Goal: Information Seeking & Learning: Learn about a topic

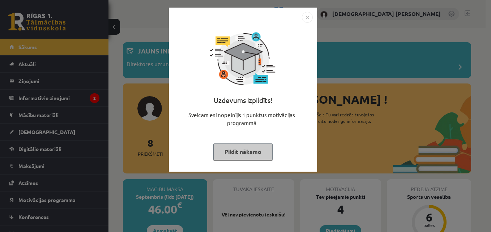
click at [308, 17] on img "Close" at bounding box center [307, 17] width 11 height 11
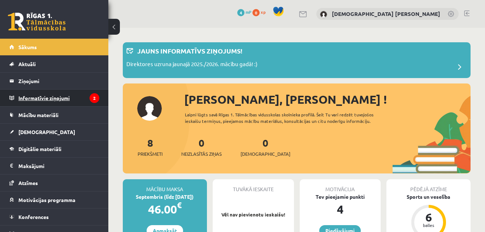
click at [61, 98] on legend "Informatīvie ziņojumi 2" at bounding box center [58, 98] width 81 height 17
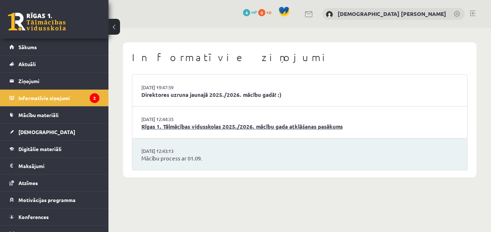
click at [157, 127] on link "Rīgas 1. Tālmācības vidusskolas 2025./2026. mācību gada atklāšanas pasākums" at bounding box center [299, 127] width 317 height 8
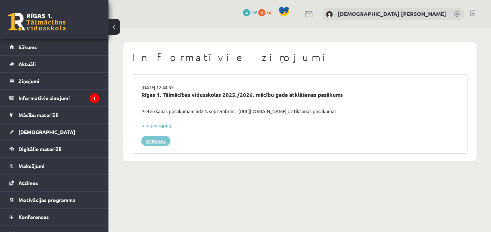
click at [153, 141] on link "Atpakaļ" at bounding box center [155, 141] width 29 height 10
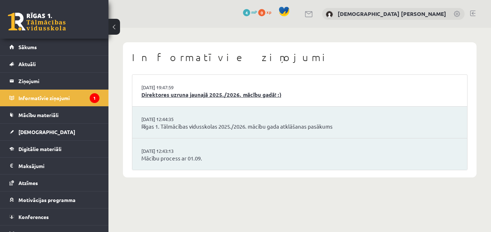
click at [162, 93] on link "Direktores uzruna jaunajā 2025./2026. mācību gadā! :)" at bounding box center [299, 95] width 317 height 8
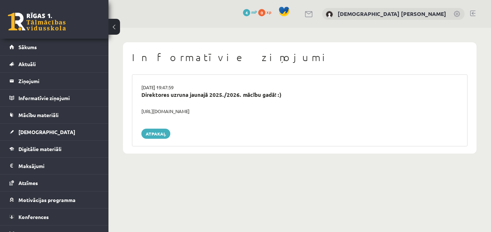
drag, startPoint x: 142, startPoint y: 111, endPoint x: 239, endPoint y: 114, distance: 96.9
click at [239, 114] on div "[URL][DOMAIN_NAME]" at bounding box center [299, 111] width 327 height 7
copy div "[URL][DOMAIN_NAME]"
click at [237, 111] on div "[URL][DOMAIN_NAME]" at bounding box center [299, 111] width 327 height 7
click at [157, 137] on link "Atpakaļ" at bounding box center [155, 134] width 29 height 10
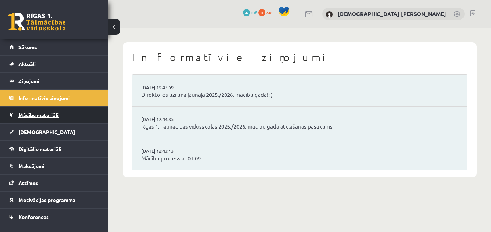
click at [43, 118] on link "Mācību materiāli" at bounding box center [54, 115] width 90 height 17
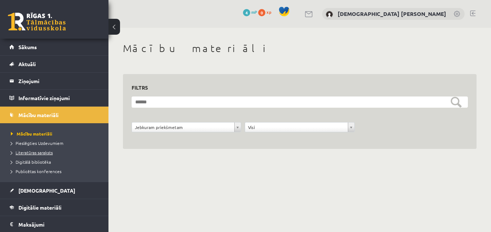
click at [49, 152] on span "Literatūras saraksts" at bounding box center [32, 153] width 42 height 6
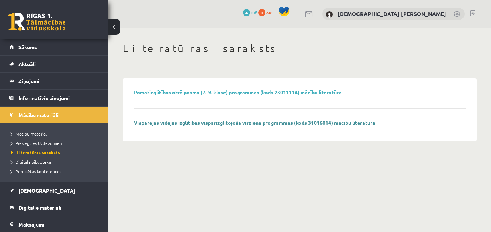
click at [196, 123] on link "Vispārējās vidējās izglītības vispārizglītojošā virziena programmas (kods 31016…" at bounding box center [254, 122] width 241 height 7
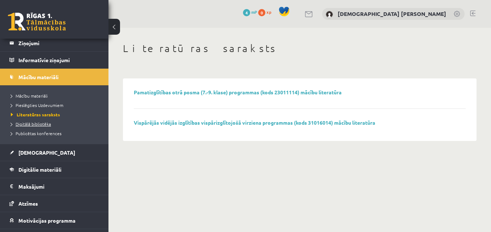
scroll to position [45, 0]
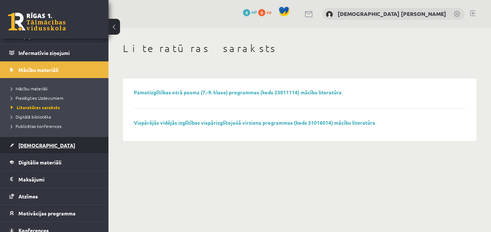
click at [51, 144] on link "[DEMOGRAPHIC_DATA]" at bounding box center [54, 145] width 90 height 17
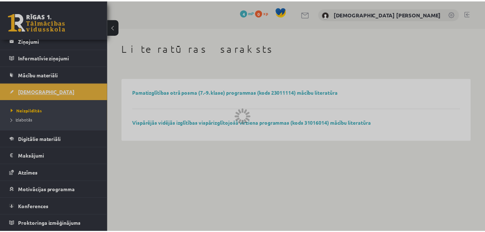
scroll to position [40, 0]
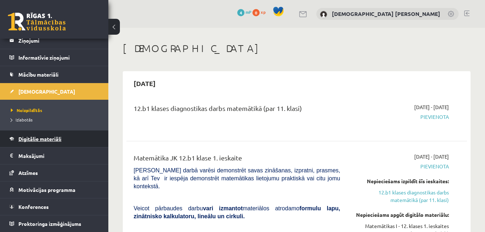
click at [33, 137] on span "Digitālie materiāli" at bounding box center [39, 139] width 43 height 7
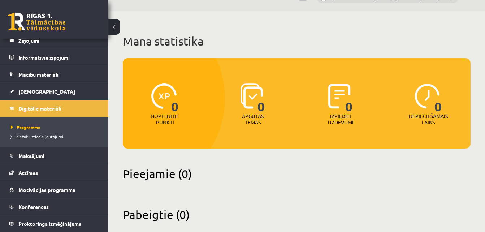
scroll to position [29, 0]
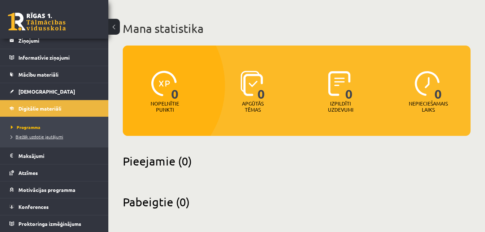
click at [45, 134] on link "Biežāk uzdotie jautājumi" at bounding box center [56, 136] width 90 height 7
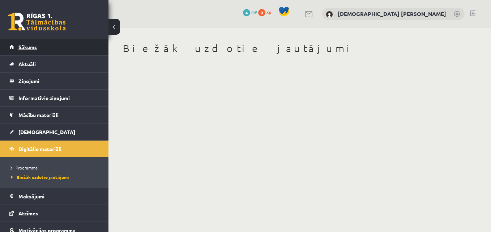
click at [61, 49] on link "Sākums" at bounding box center [54, 47] width 90 height 17
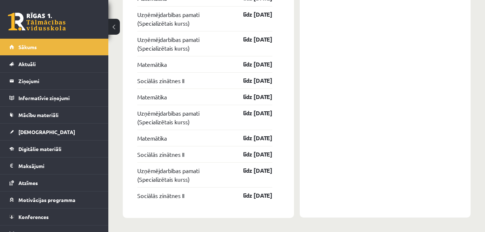
scroll to position [844, 0]
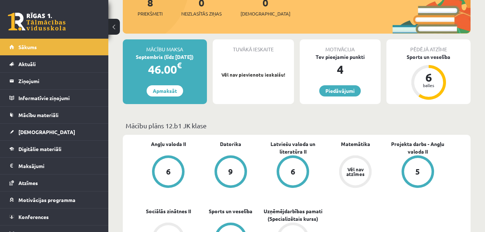
scroll to position [0, 0]
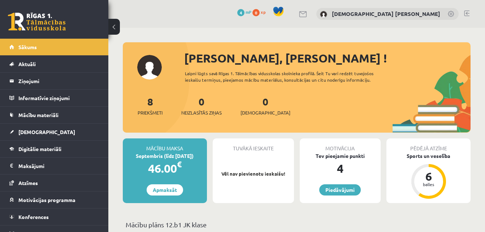
click at [466, 13] on link at bounding box center [466, 13] width 5 height 6
